Goal: Task Accomplishment & Management: Complete application form

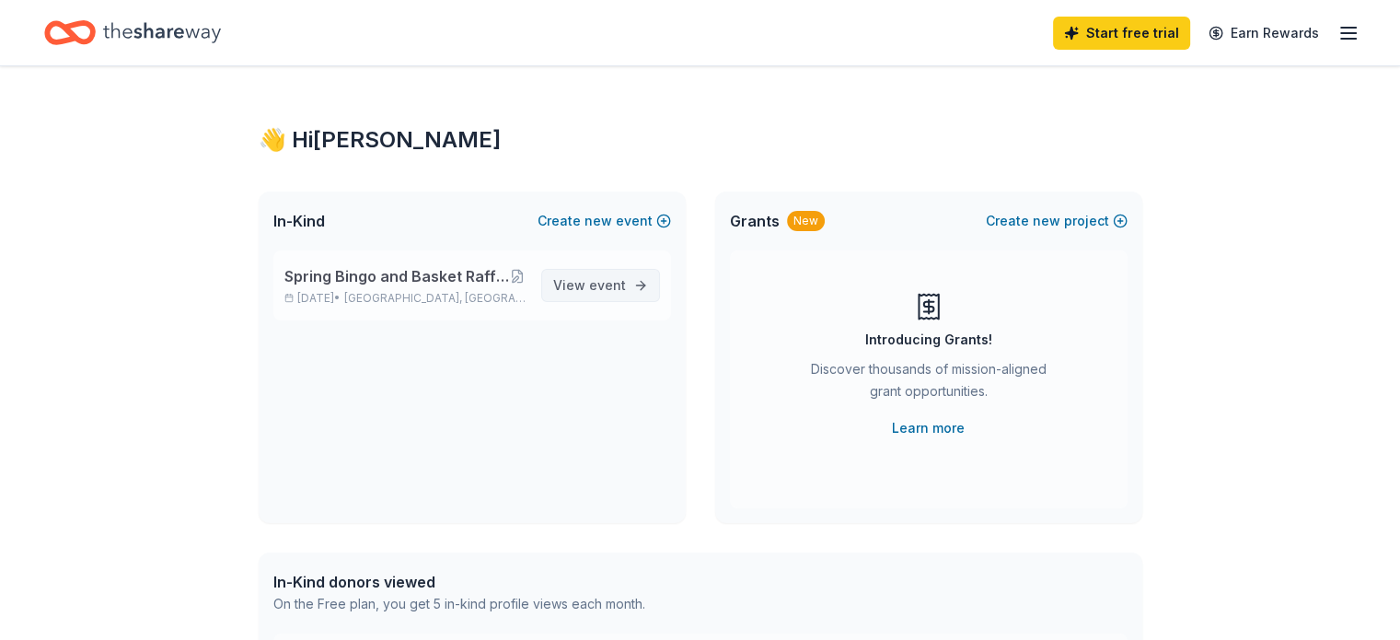
click at [613, 272] on link "View event" at bounding box center [600, 285] width 119 height 33
click at [611, 286] on span "event" at bounding box center [607, 285] width 37 height 16
click at [475, 273] on span "Spring Bingo and Basket Raffle for Middle School Student Council" at bounding box center [396, 276] width 225 height 22
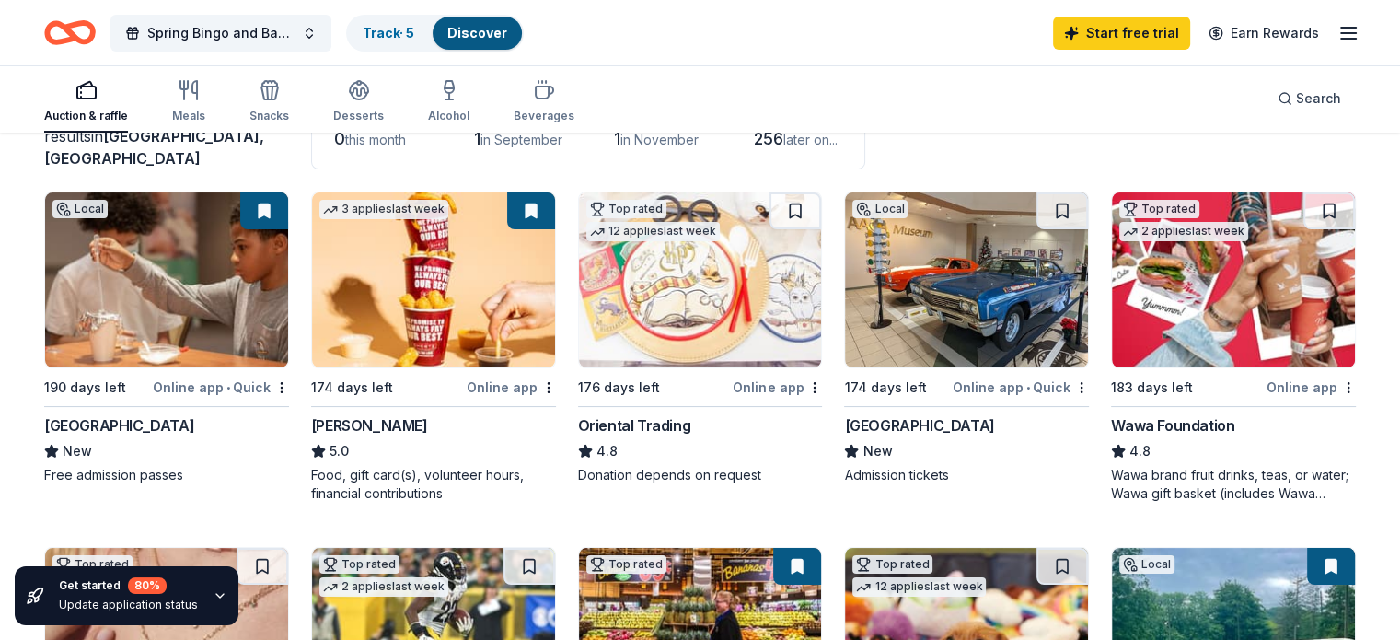
scroll to position [184, 0]
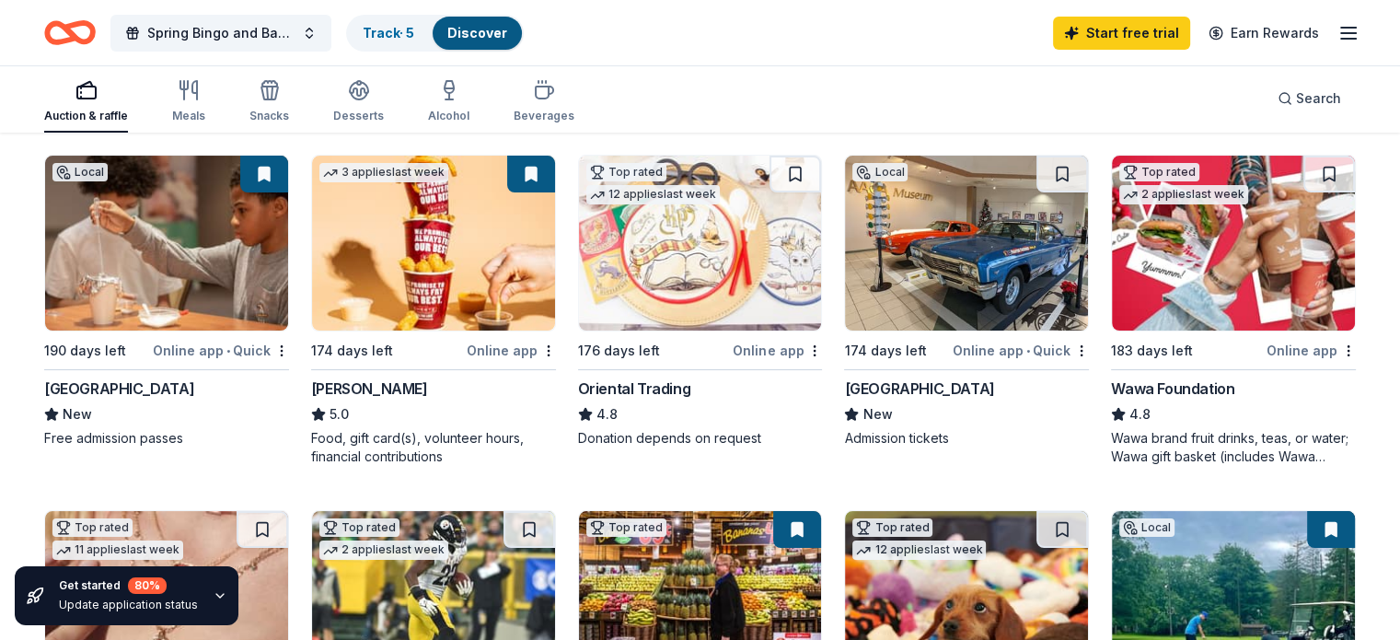
click at [202, 349] on div "Online app • Quick" at bounding box center [221, 350] width 136 height 23
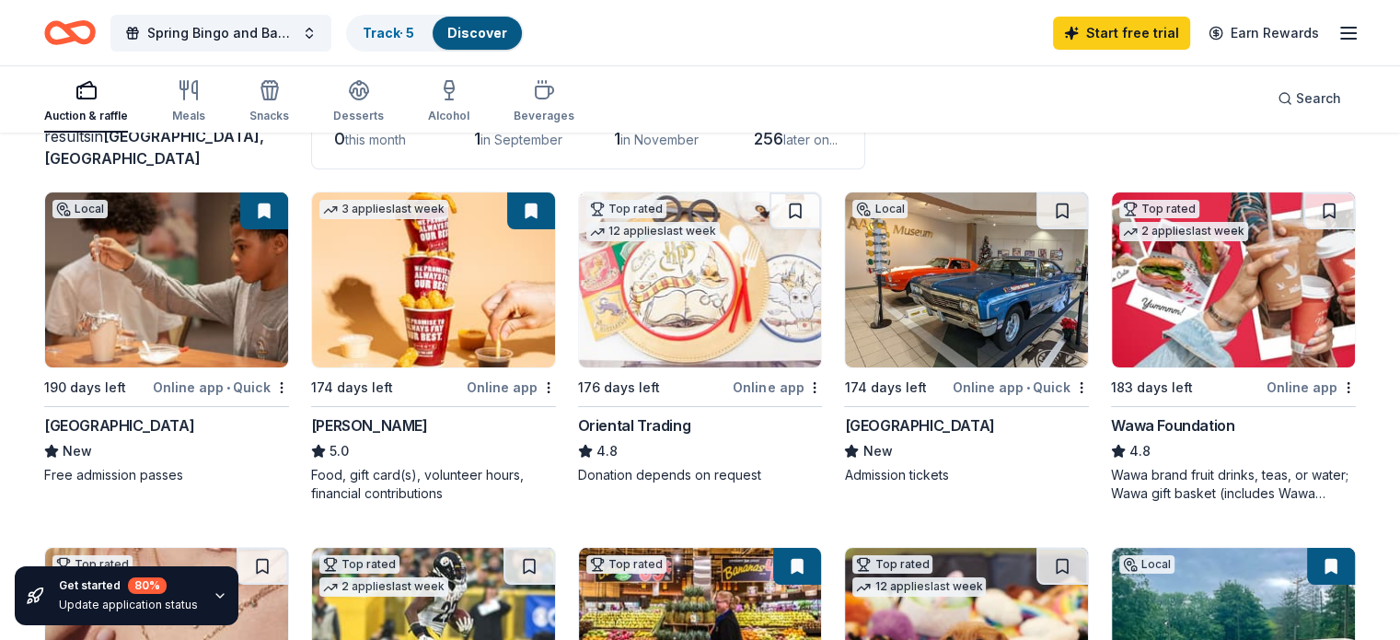
scroll to position [110, 0]
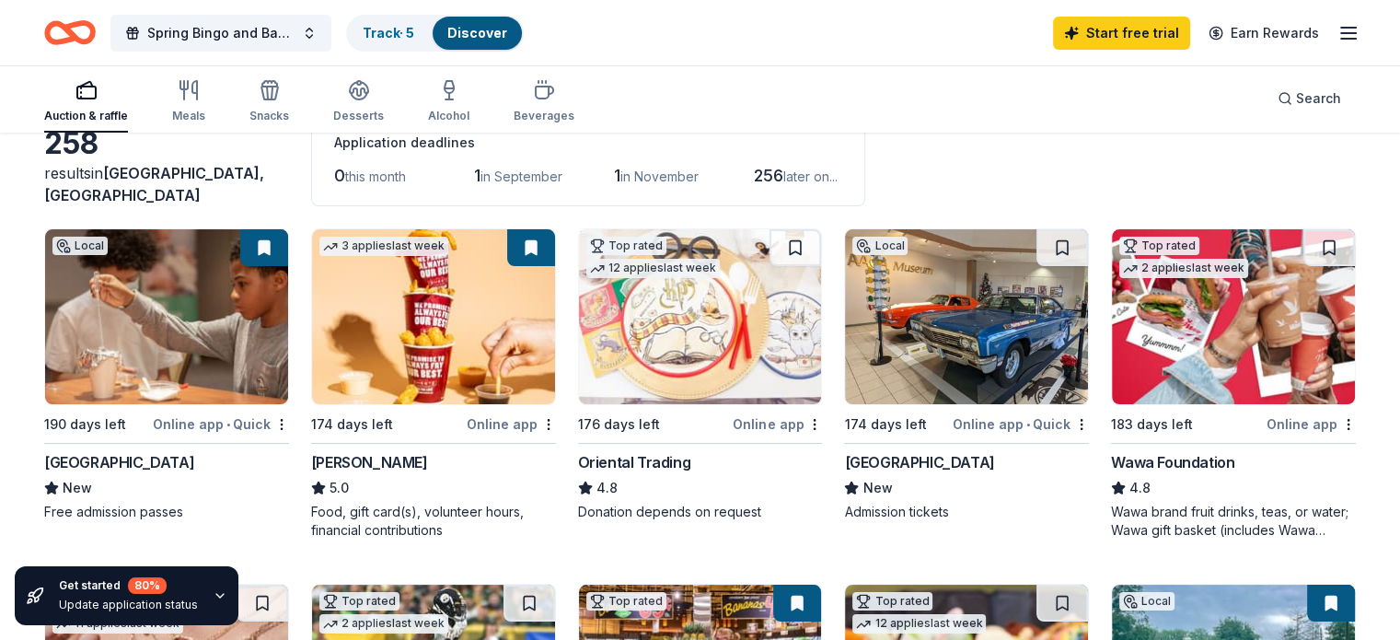
click at [354, 459] on div "Sheetz" at bounding box center [369, 462] width 117 height 22
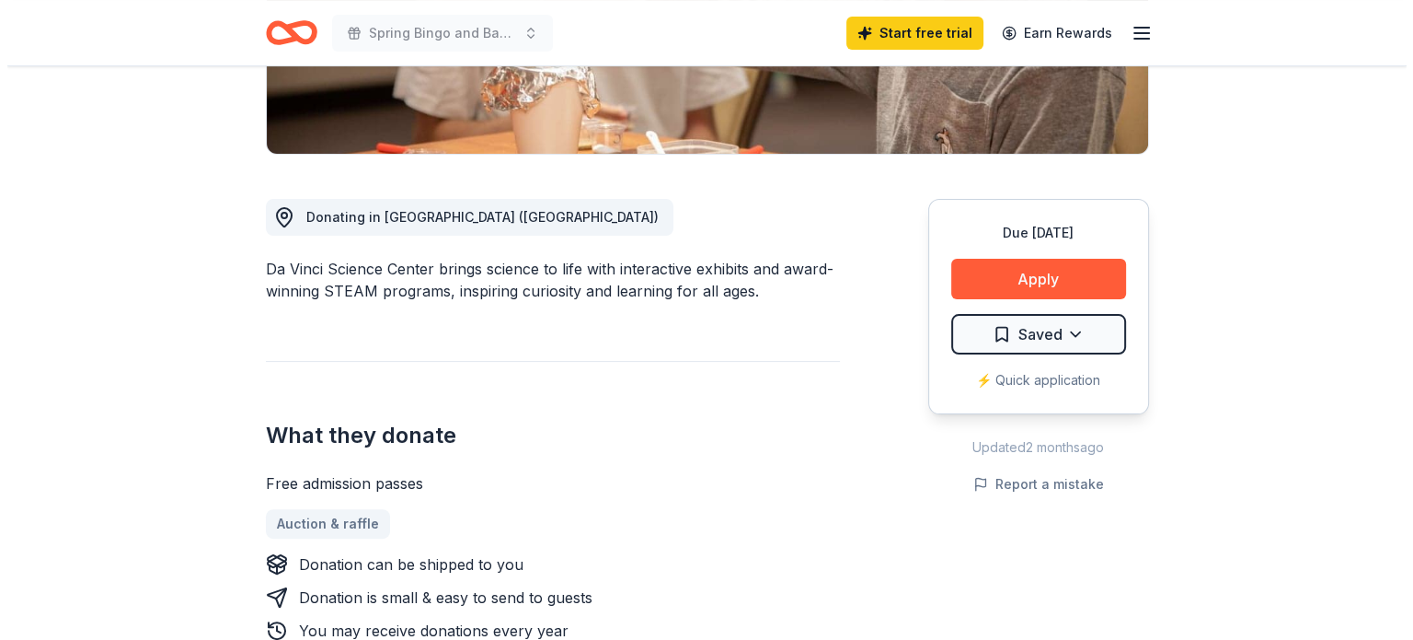
scroll to position [442, 0]
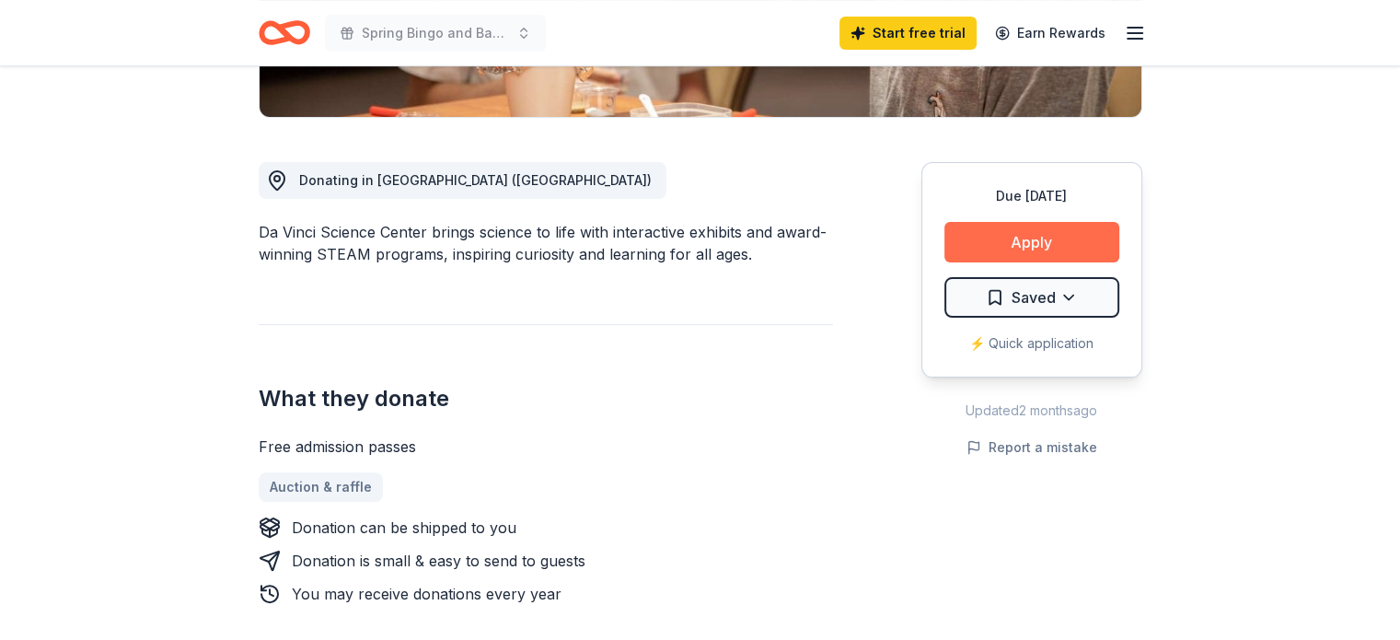
click at [1067, 236] on button "Apply" at bounding box center [1031, 242] width 175 height 40
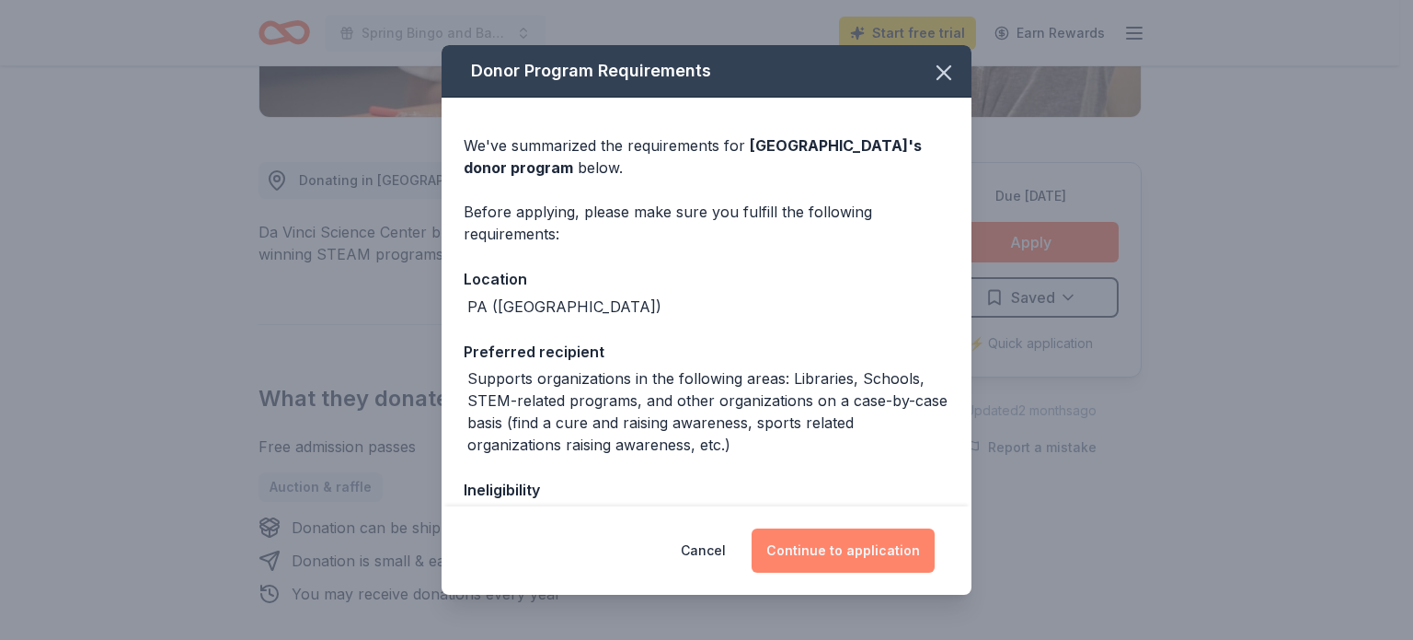
click at [891, 550] on button "Continue to application" at bounding box center [843, 550] width 183 height 44
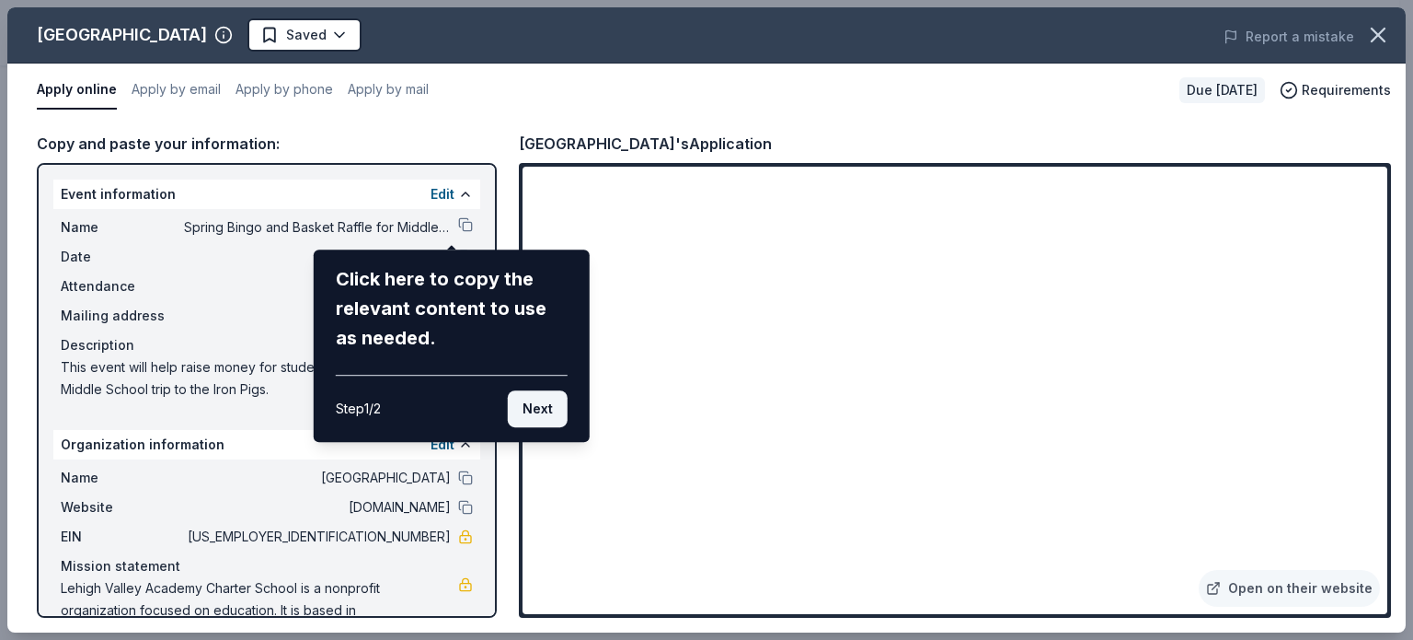
click at [550, 416] on button "Next" at bounding box center [538, 408] width 60 height 37
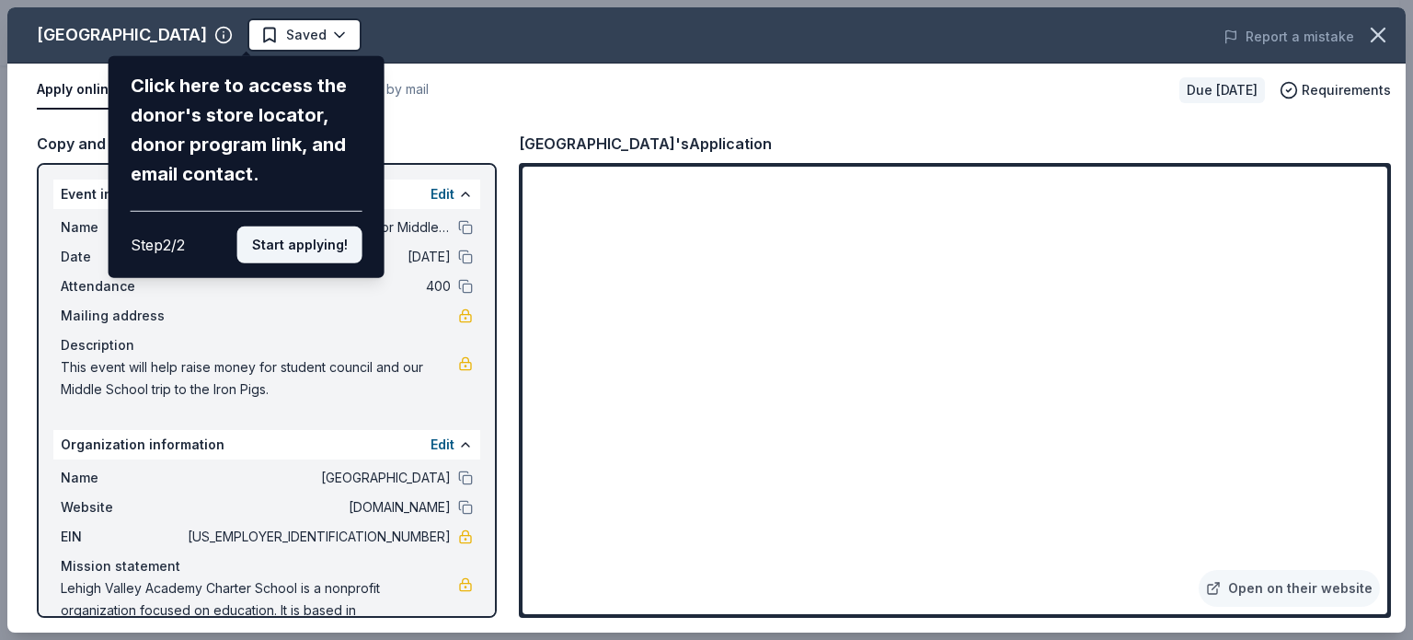
click at [283, 257] on button "Start applying!" at bounding box center [299, 244] width 125 height 37
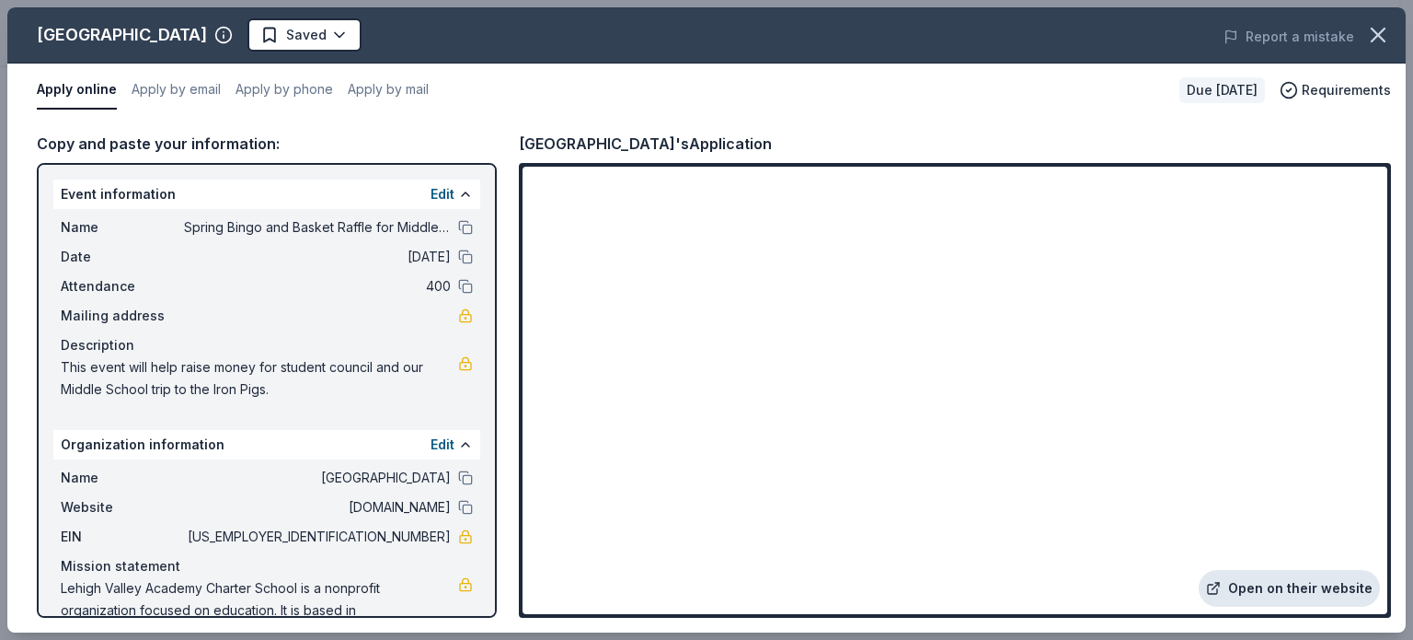
click at [1296, 587] on link "Open on their website" at bounding box center [1289, 588] width 181 height 37
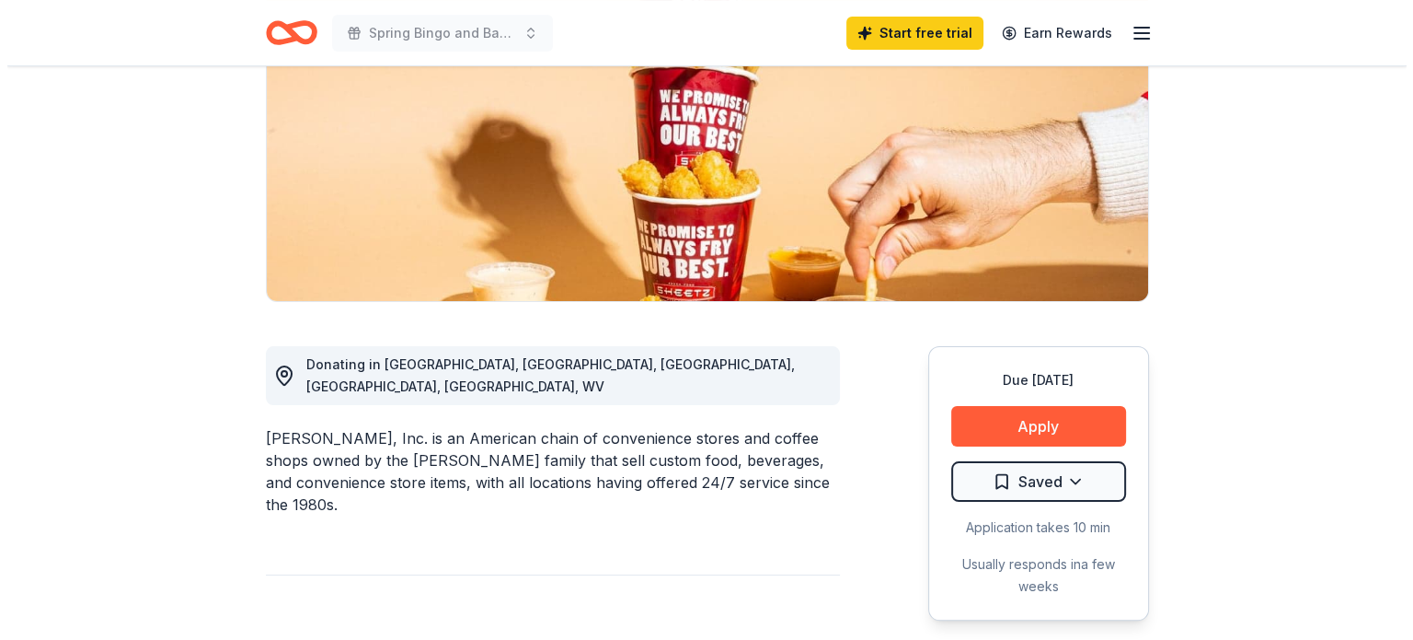
scroll to position [294, 0]
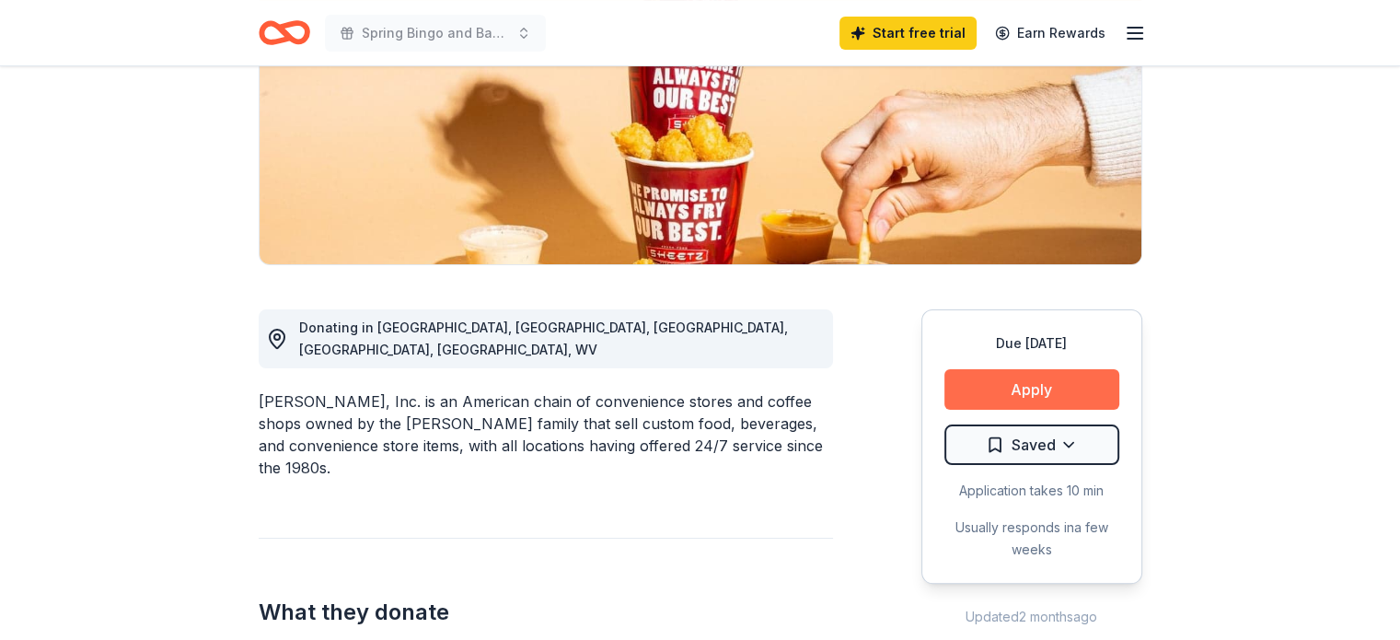
click at [1063, 380] on button "Apply" at bounding box center [1031, 389] width 175 height 40
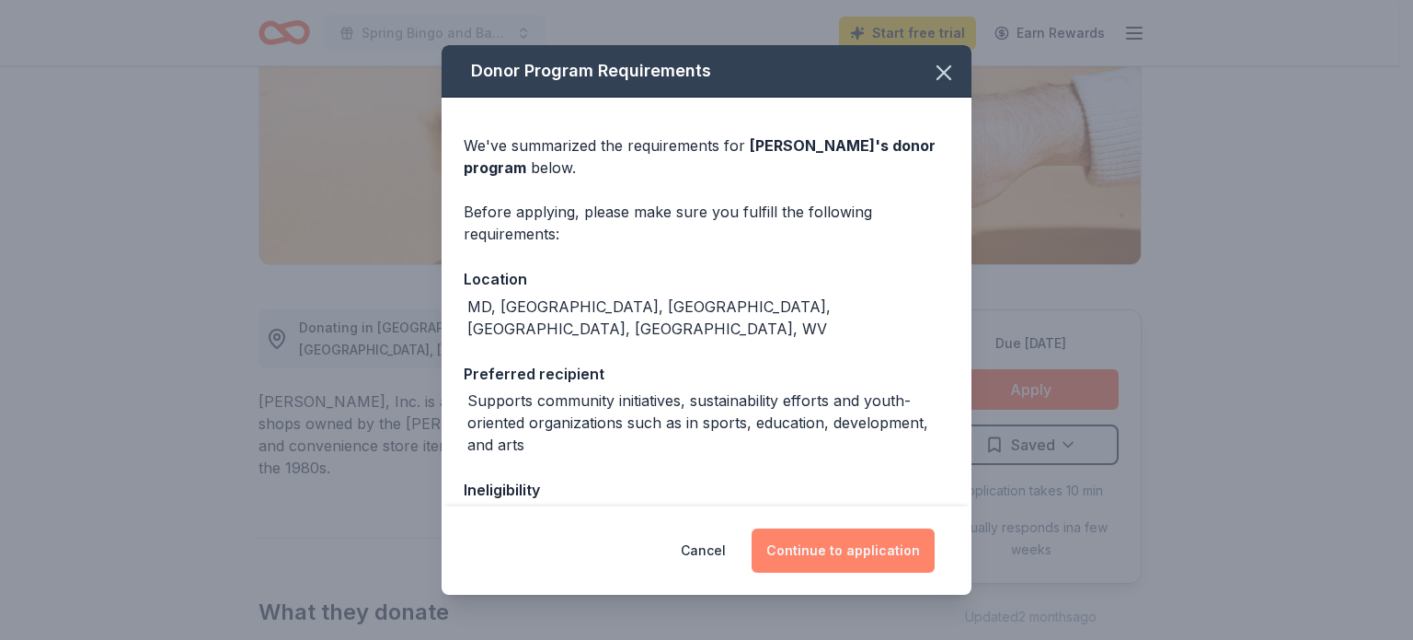
click at [836, 568] on button "Continue to application" at bounding box center [843, 550] width 183 height 44
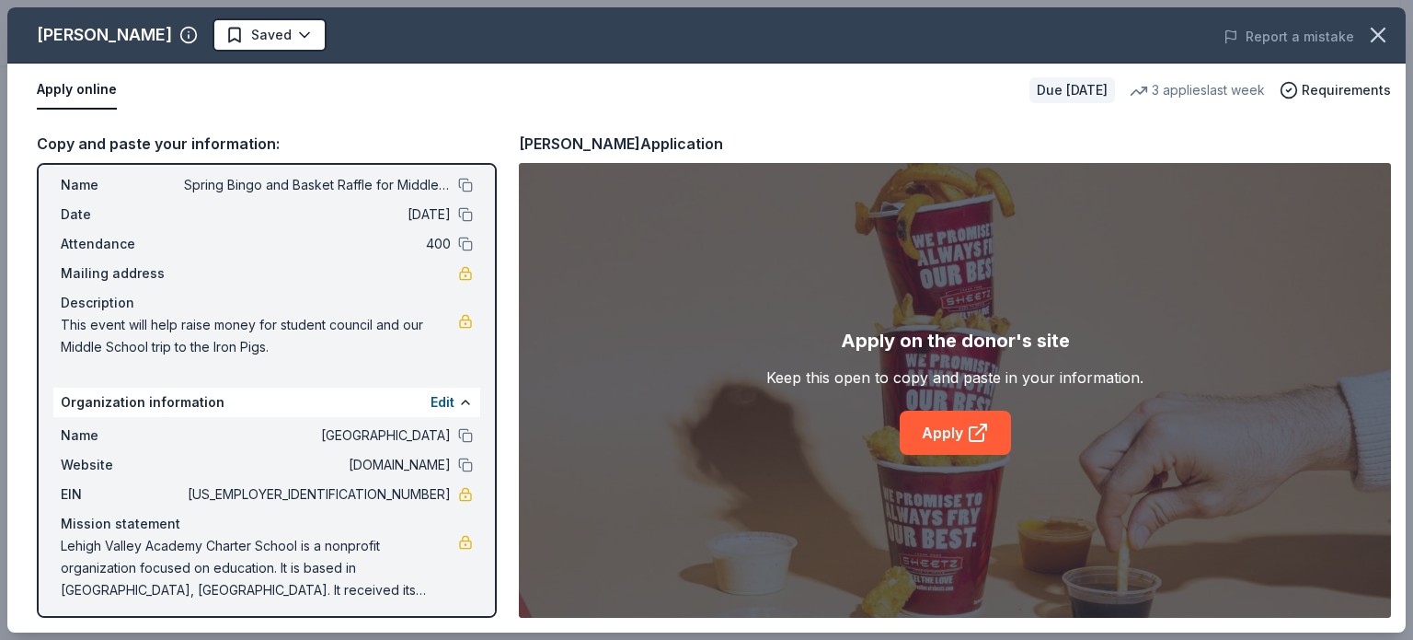
scroll to position [48, 0]
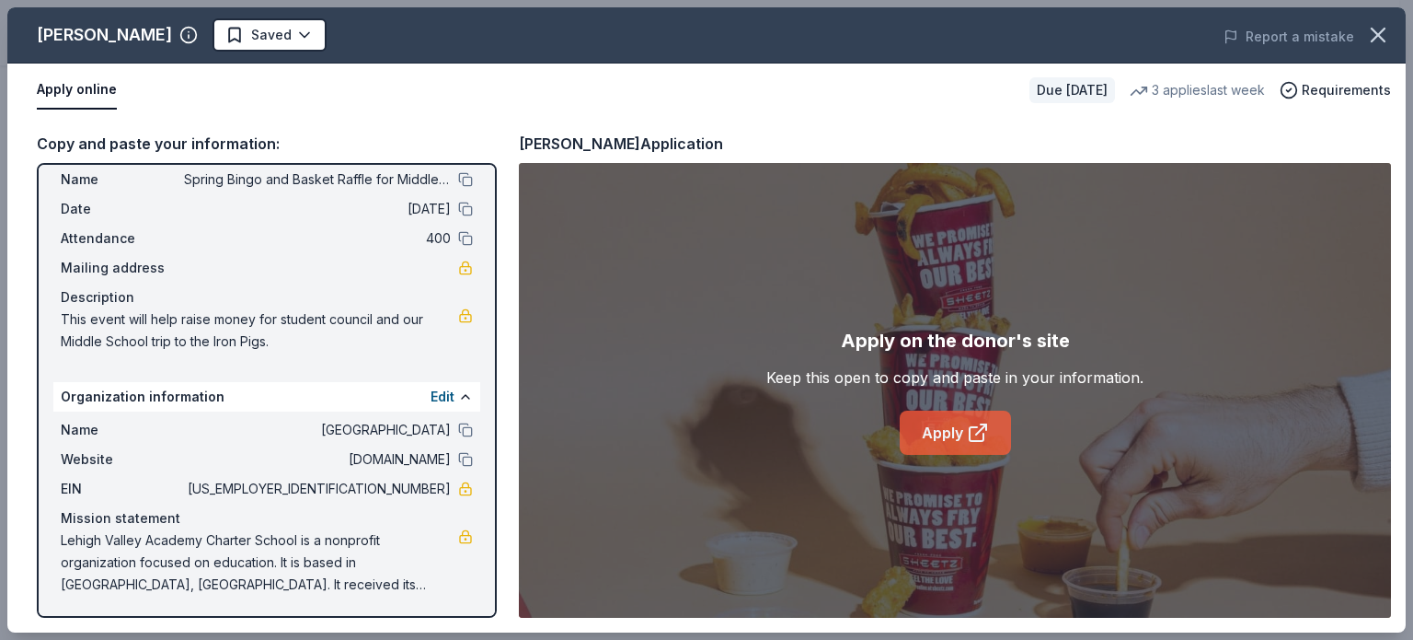
click at [973, 435] on icon at bounding box center [978, 432] width 22 height 22
click at [497, 341] on div "Copy and paste your information: Event information Edit Name Spring Bingo and B…" at bounding box center [706, 374] width 1399 height 515
